Goal: Task Accomplishment & Management: Manage account settings

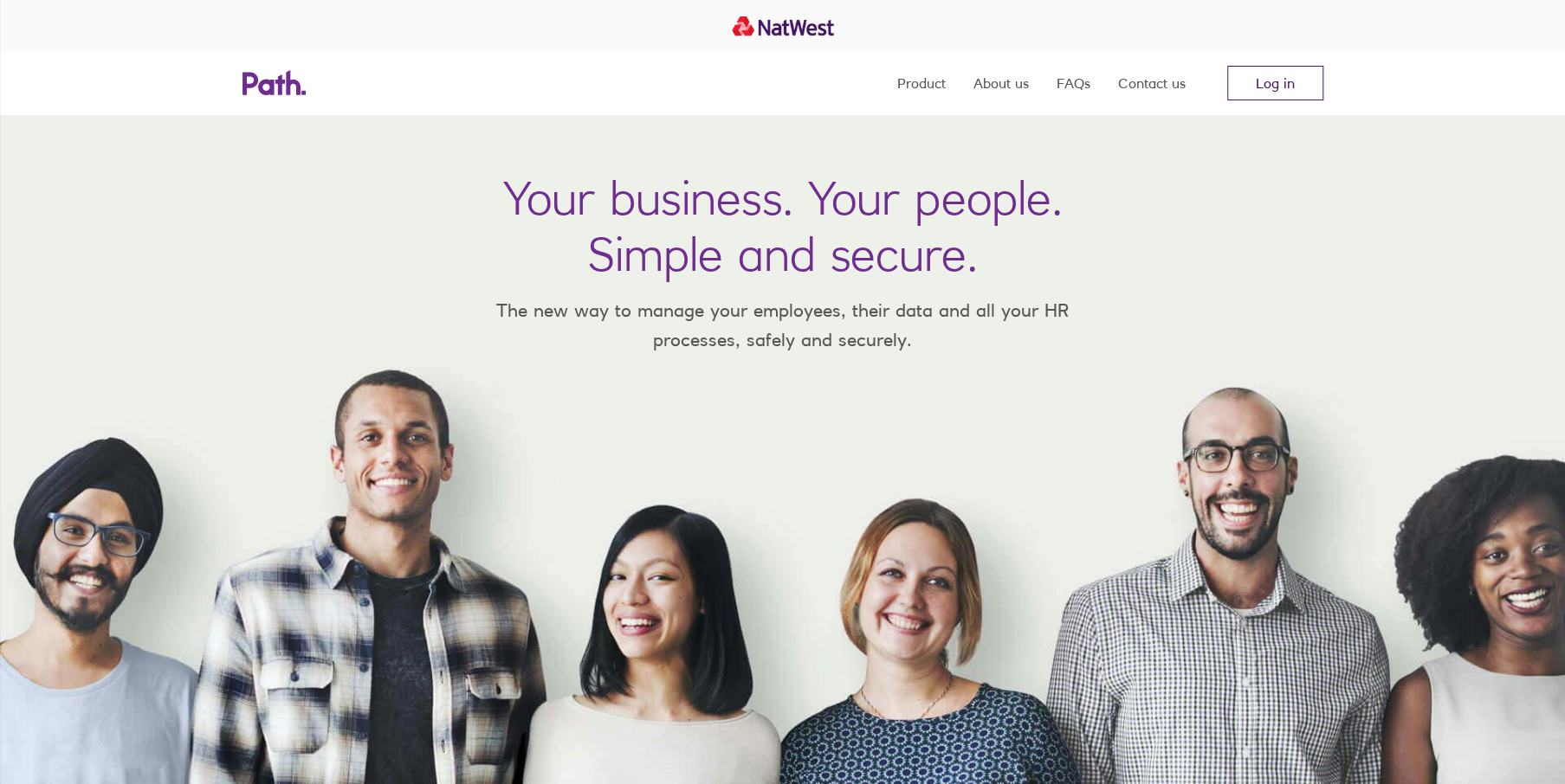
click at [1281, 88] on link "Log in" at bounding box center [1275, 84] width 96 height 35
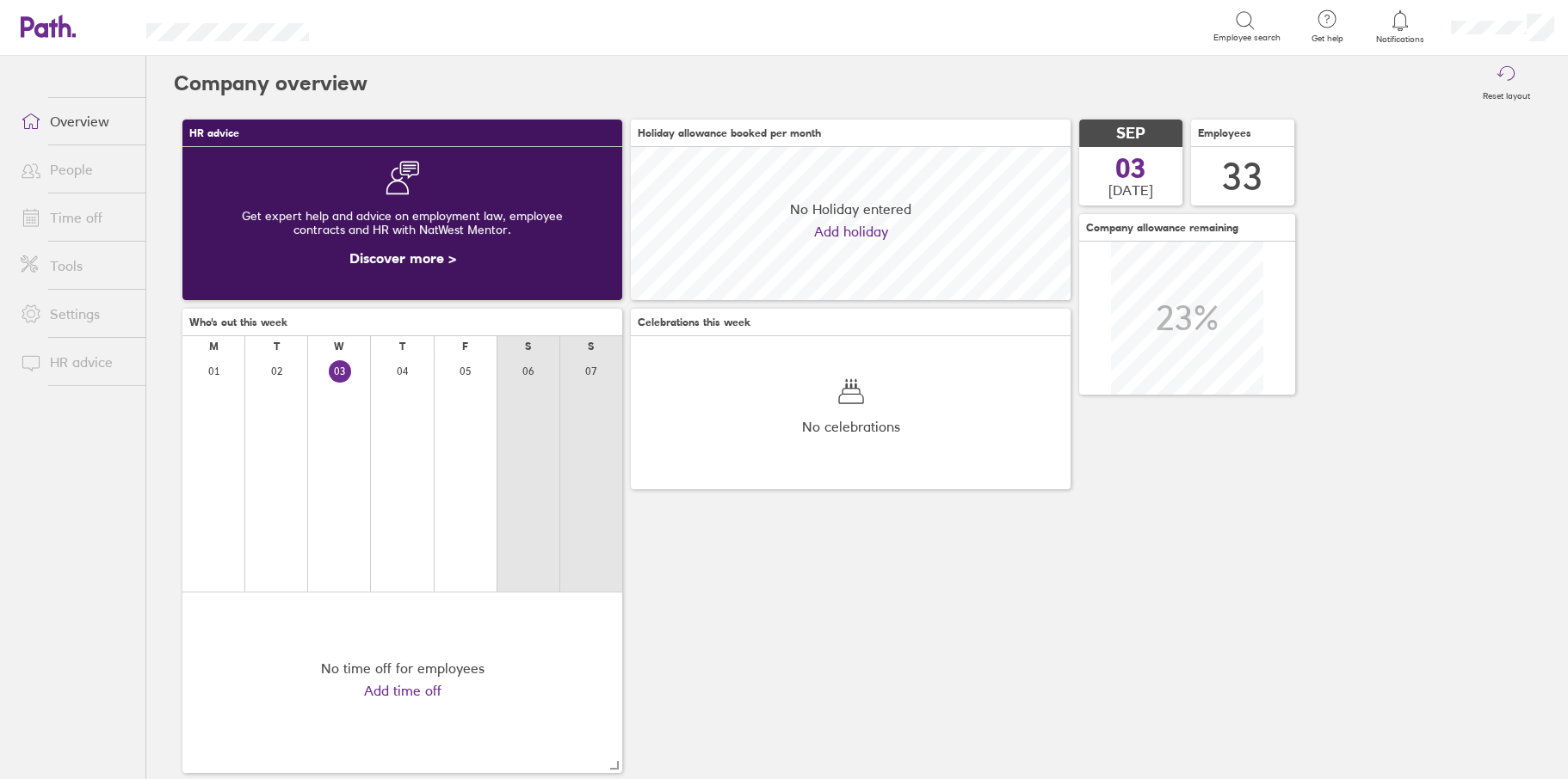
scroll to position [153, 439]
click at [83, 212] on link "Time off" at bounding box center [75, 217] width 138 height 35
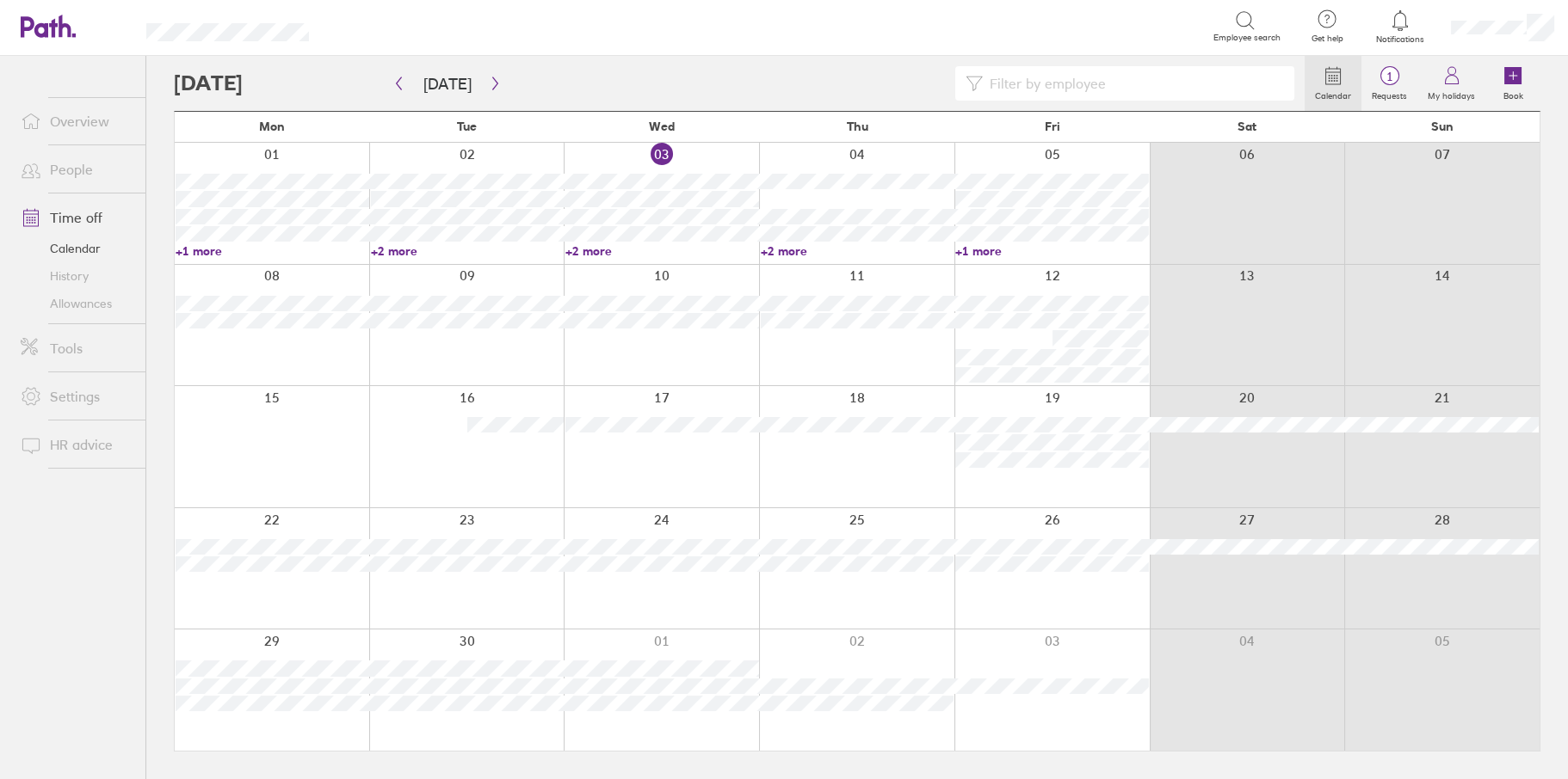
click at [595, 246] on link "+2 more" at bounding box center [662, 251] width 193 height 15
